Goal: Task Accomplishment & Management: Complete application form

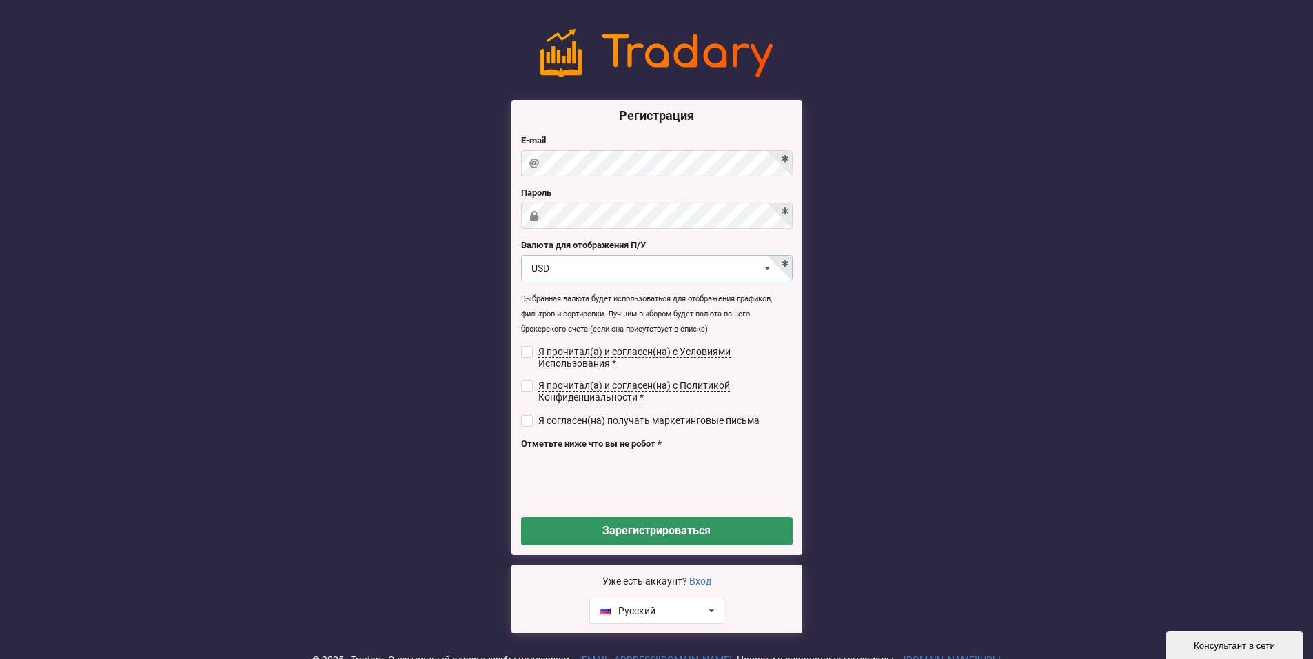
click at [683, 272] on div "USD USD RUB EUR UAH" at bounding box center [657, 268] width 272 height 26
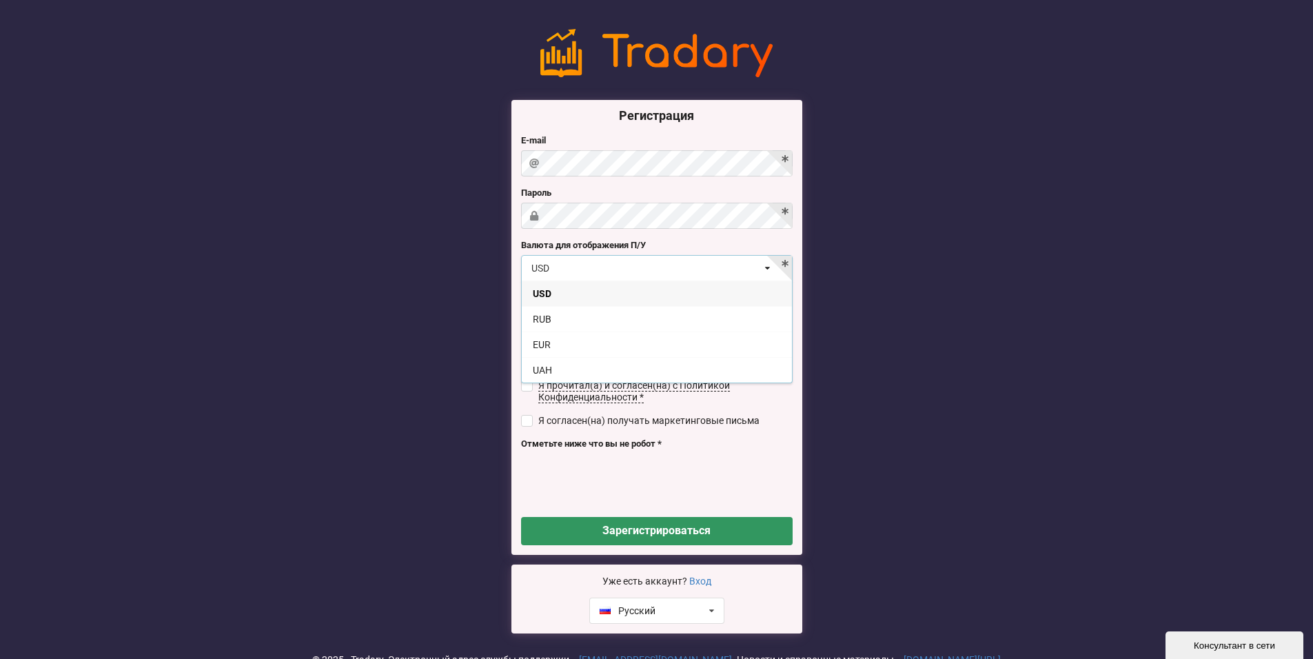
click at [683, 272] on div "USD USD RUB EUR UAH" at bounding box center [657, 268] width 272 height 26
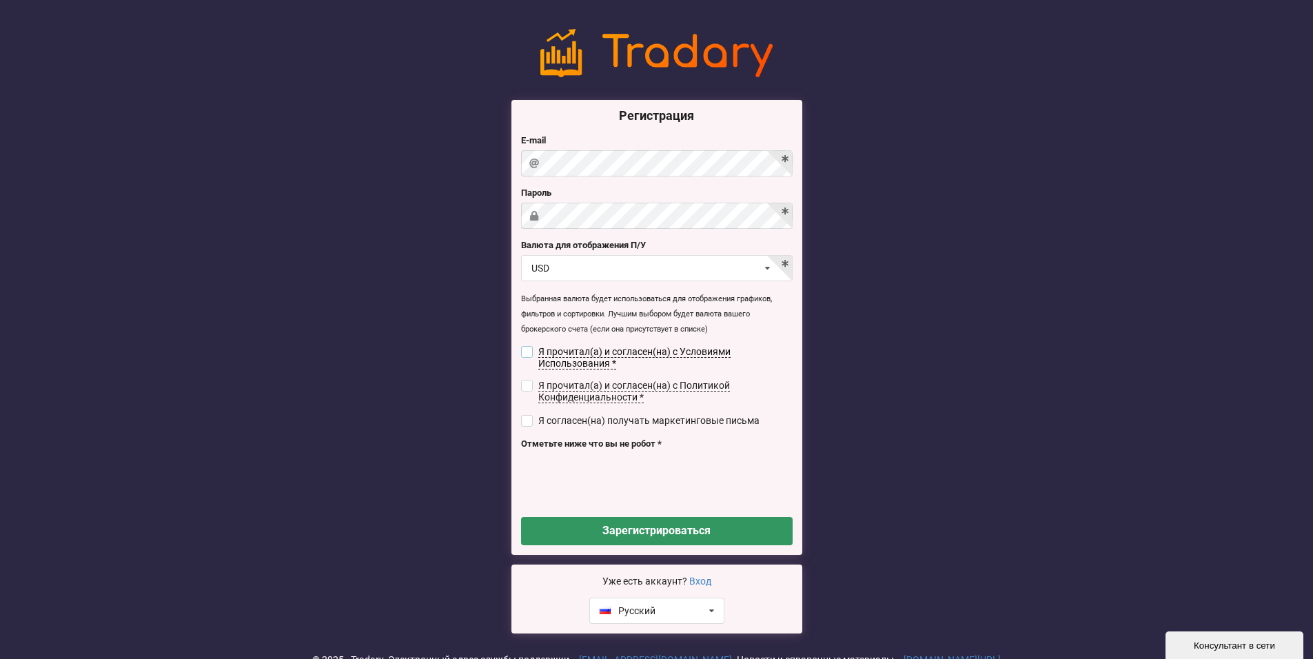
click at [529, 350] on input "checkbox" at bounding box center [527, 352] width 12 height 12
checkbox input "true"
click at [529, 390] on label "Я прочитал(а) и согласен(на) с Политикой Конфиденциальности *" at bounding box center [657, 391] width 272 height 23
click at [530, 381] on input "checkbox" at bounding box center [527, 386] width 12 height 12
checkbox input "true"
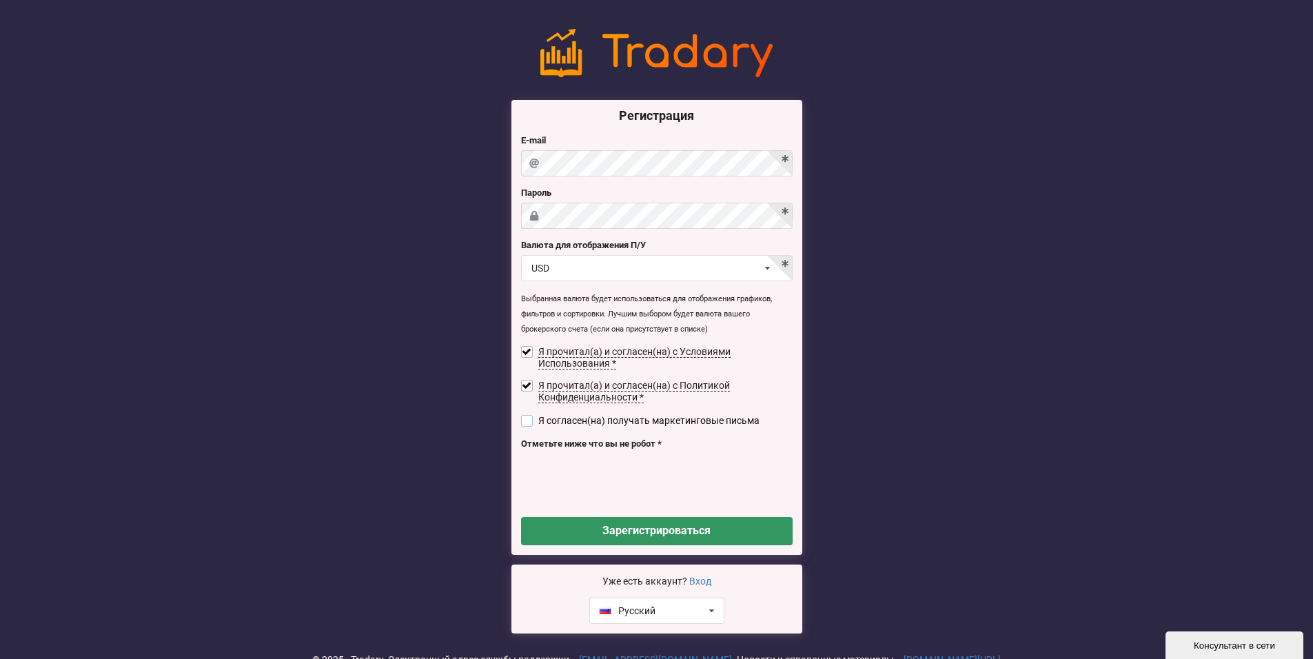
click at [525, 422] on input "checkbox" at bounding box center [527, 421] width 12 height 12
checkbox input "true"
click at [632, 530] on button "Зарегистрироваться" at bounding box center [657, 531] width 272 height 28
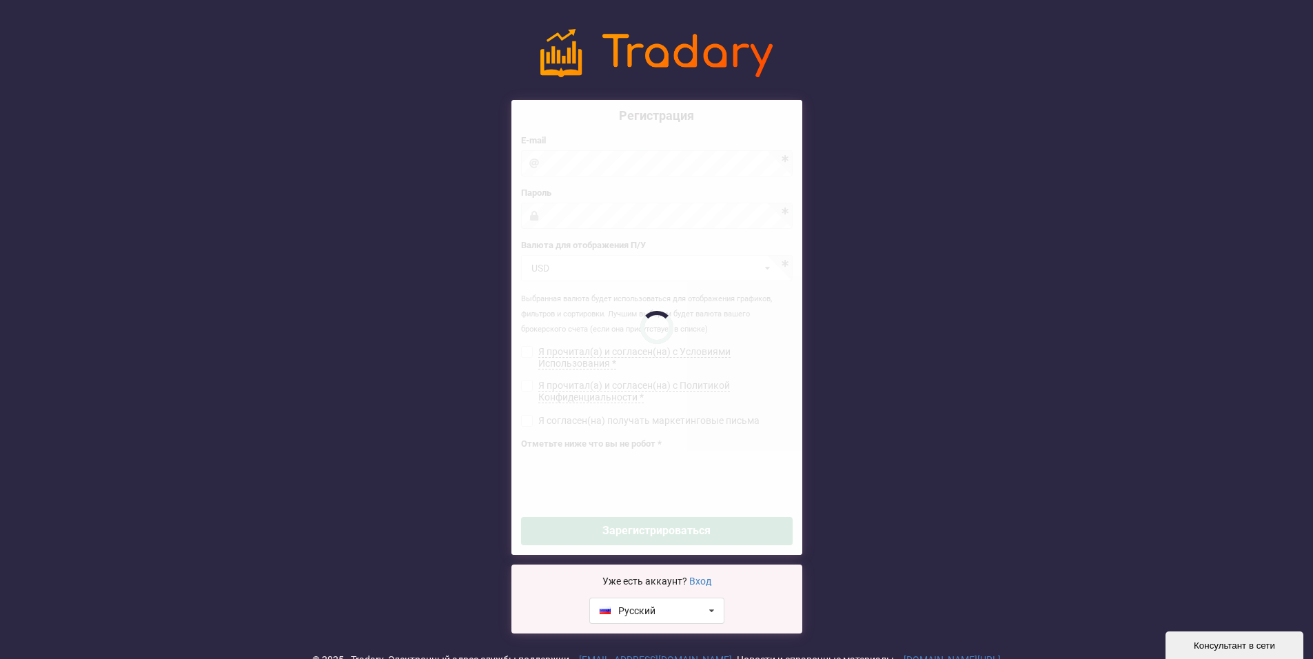
checkbox input "false"
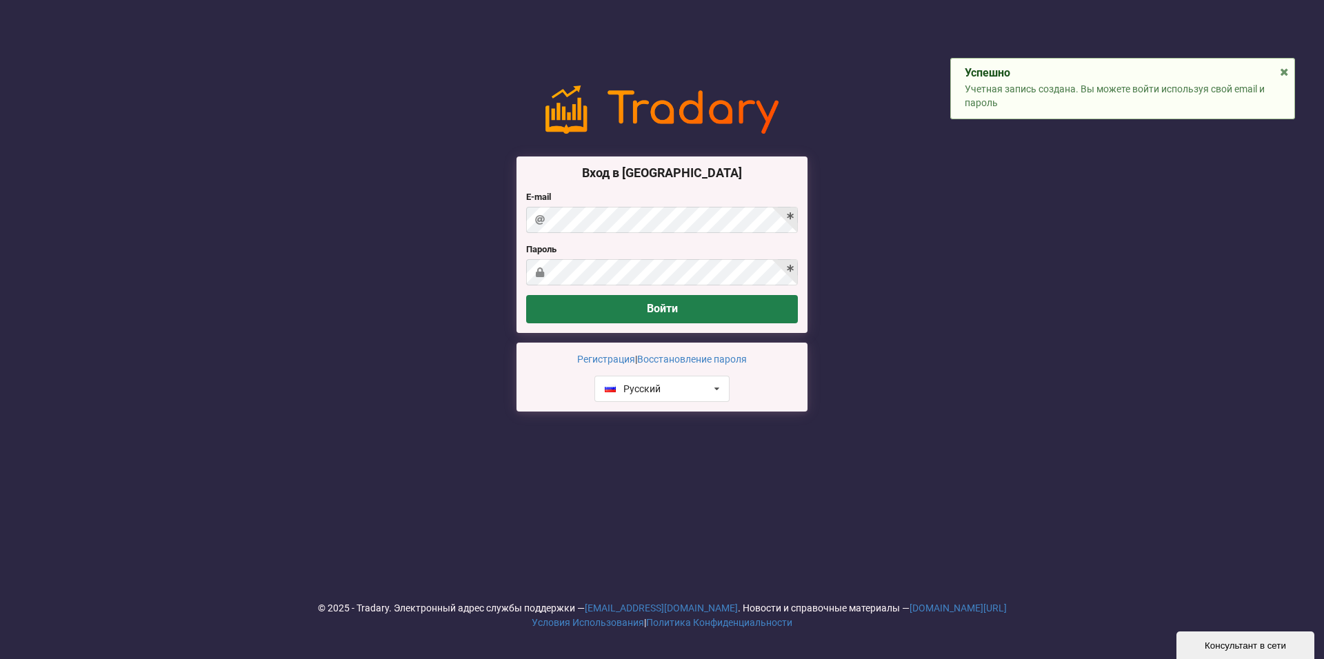
click at [656, 314] on button "Войти" at bounding box center [662, 309] width 272 height 28
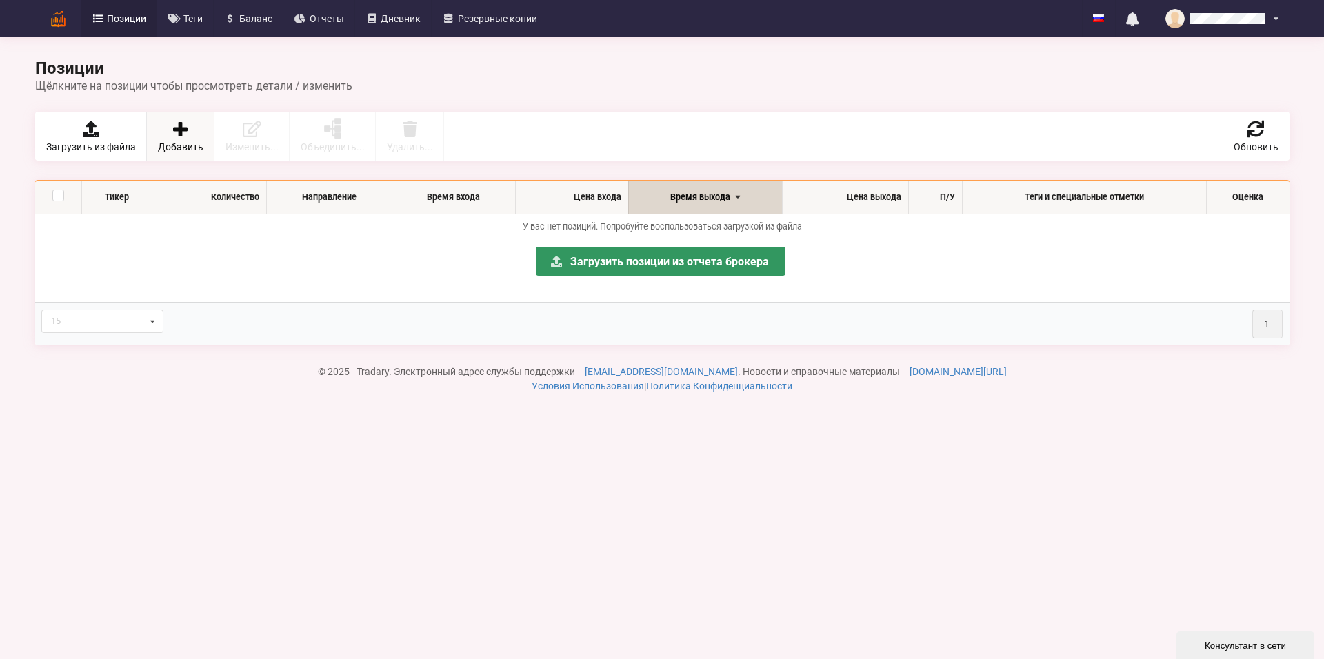
click at [172, 135] on icon at bounding box center [179, 129] width 19 height 17
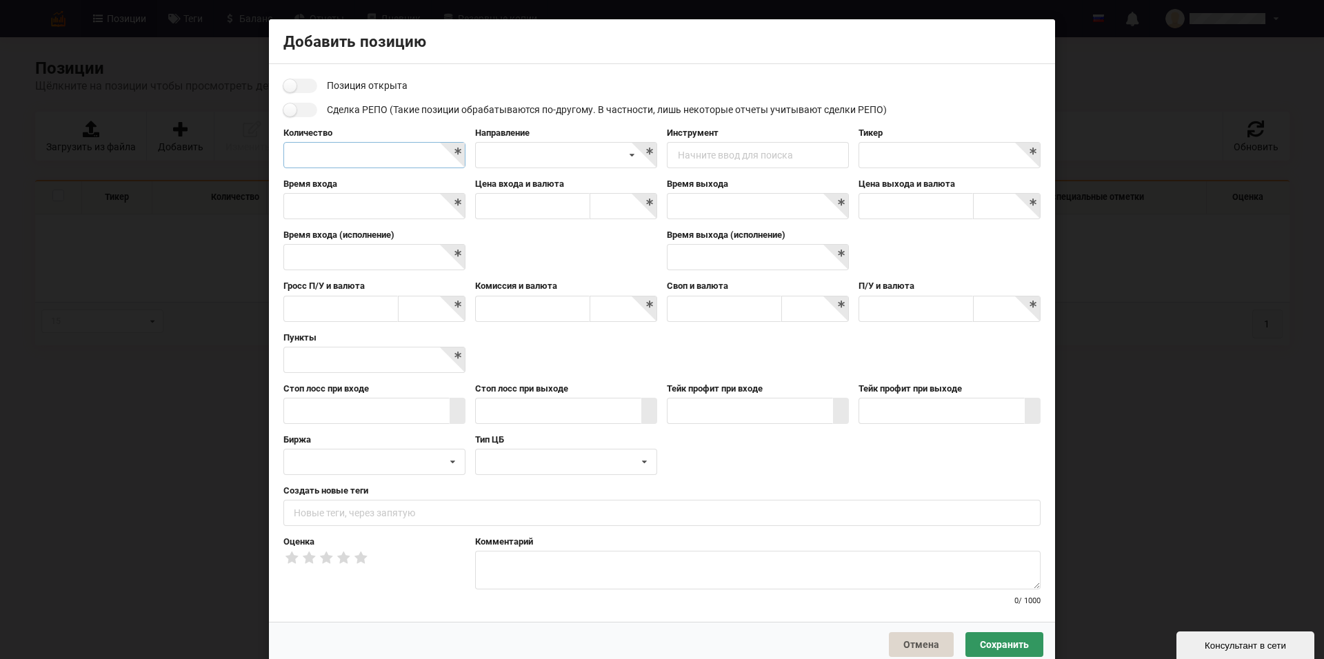
click at [315, 156] on input "text" at bounding box center [374, 155] width 182 height 26
click at [917, 643] on button "Отмена" at bounding box center [921, 644] width 65 height 25
